Goal: Task Accomplishment & Management: Manage account settings

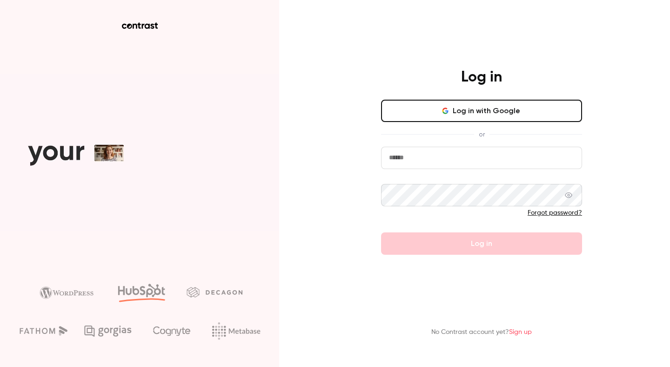
click at [425, 113] on button "Log in with Google" at bounding box center [481, 111] width 201 height 22
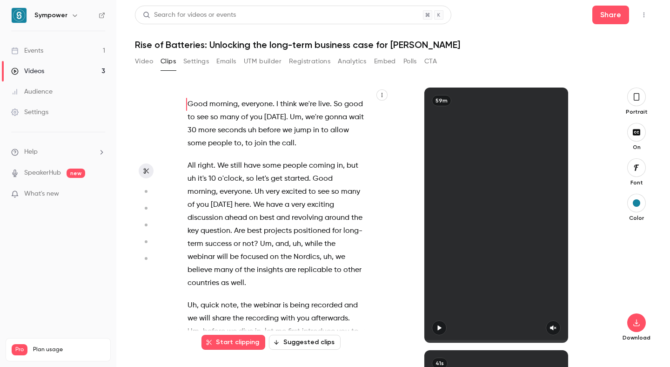
click at [373, 267] on div "Good morning , everyone . I think we're live . So good to see so many of you [D…" at bounding box center [280, 220] width 209 height 246
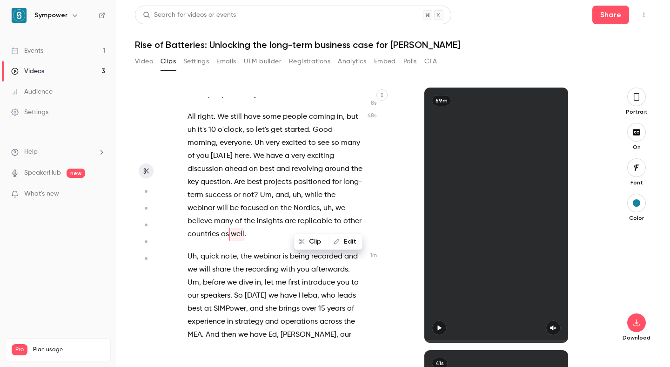
scroll to position [50, 0]
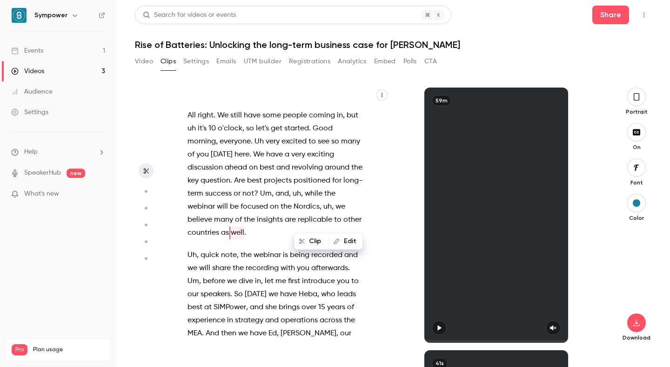
type input "****"
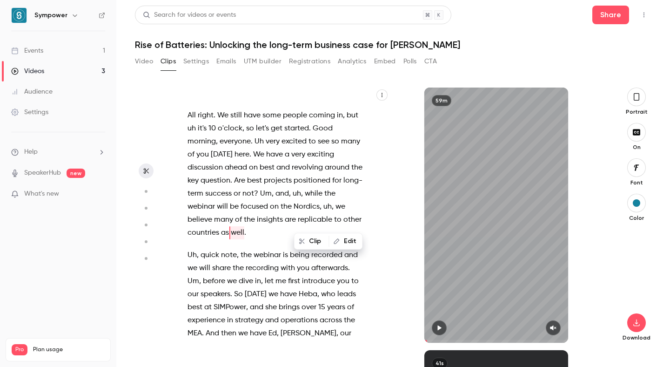
click at [35, 49] on div "Events" at bounding box center [27, 50] width 32 height 9
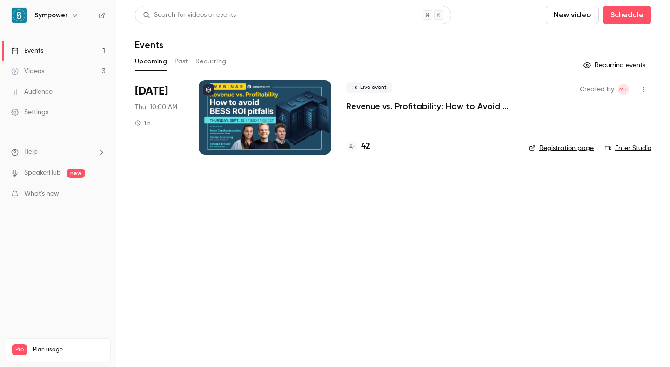
click at [279, 112] on div at bounding box center [265, 117] width 133 height 74
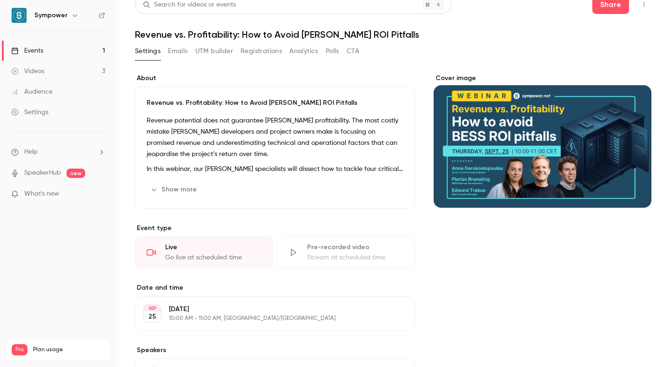
scroll to position [10, 0]
click at [634, 191] on icon "Cover image" at bounding box center [635, 190] width 10 height 7
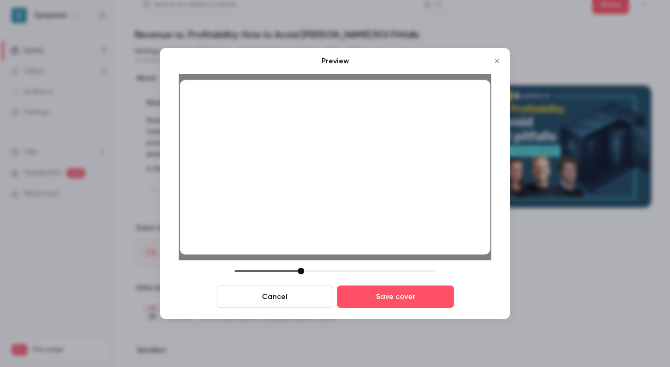
click at [300, 270] on div at bounding box center [301, 271] width 7 height 7
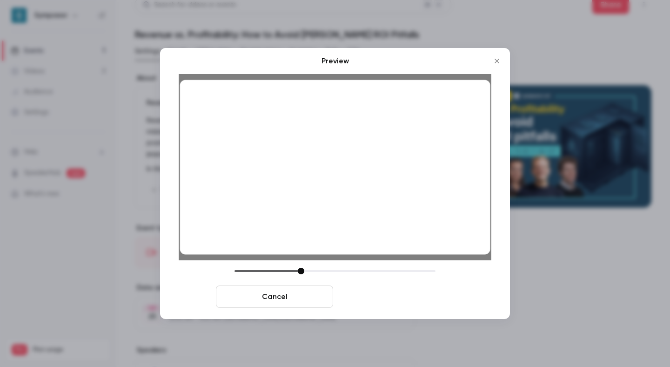
click at [400, 297] on button "Save cover" at bounding box center [395, 296] width 117 height 22
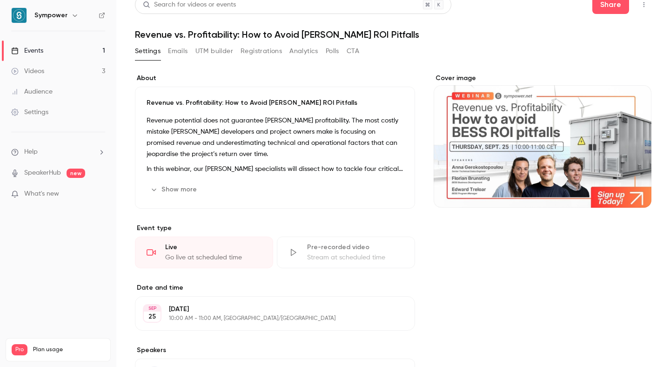
click at [62, 48] on link "Events 1" at bounding box center [58, 51] width 116 height 20
